Goal: Transaction & Acquisition: Download file/media

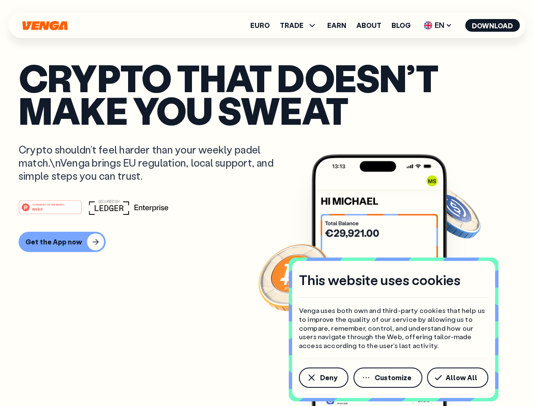
click at [267, 203] on div "#1 PRODUCT OF THE MONTH Web3" at bounding box center [267, 206] width 497 height 15
click at [323, 377] on span "Deny" at bounding box center [328, 377] width 17 height 7
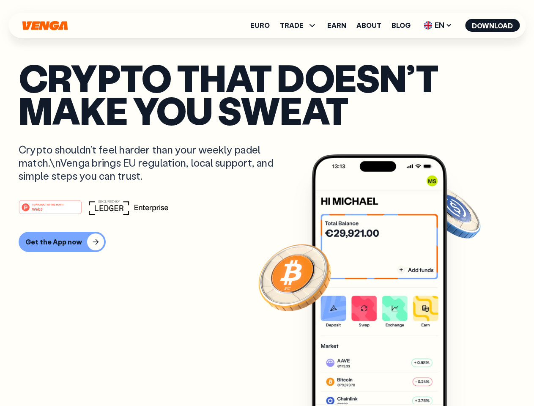
click at [388, 377] on img at bounding box center [378, 295] width 135 height 283
click at [459, 377] on article "Crypto that doesn’t make you sweat Crypto shouldn’t feel harder than your weekl…" at bounding box center [267, 219] width 497 height 317
click at [301, 25] on span "TRADE" at bounding box center [292, 25] width 24 height 7
click at [438, 25] on span "EN" at bounding box center [438, 26] width 34 height 14
click at [492, 25] on button "Download" at bounding box center [492, 25] width 55 height 13
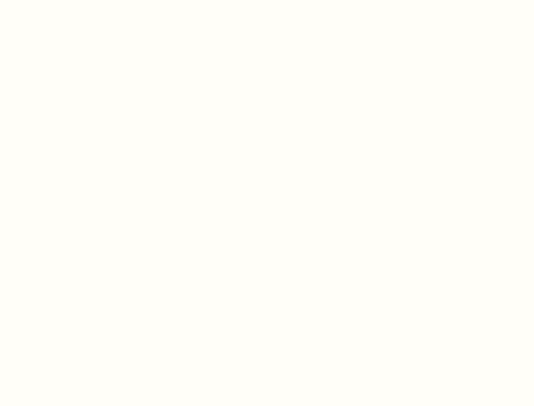
click at [267, 0] on html "This website uses cookies Venga uses both own and third-party cookies that help…" at bounding box center [267, 0] width 534 height 0
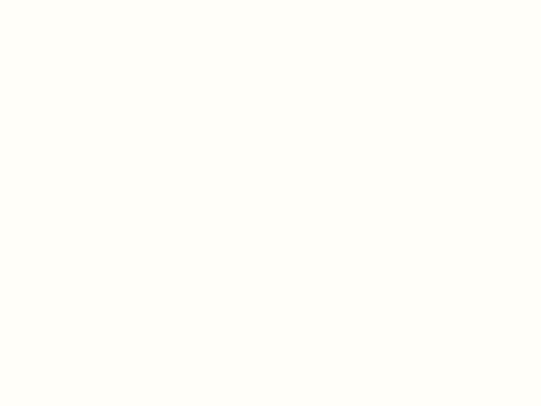
click at [61, 0] on html "This website uses cookies Venga uses both own and third-party cookies that help…" at bounding box center [270, 0] width 541 height 0
click at [52, 0] on html "This website uses cookies Venga uses both own and third-party cookies that help…" at bounding box center [270, 0] width 541 height 0
